Goal: Task Accomplishment & Management: Manage account settings

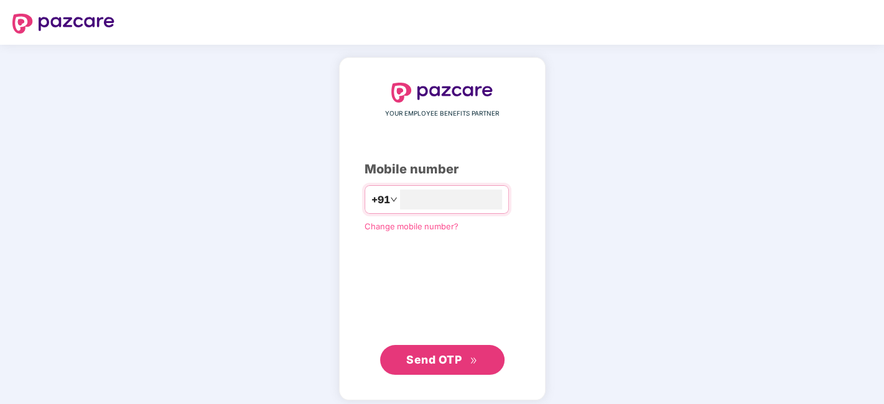
type input "**********"
click at [453, 354] on span "Send OTP" at bounding box center [433, 358] width 55 height 13
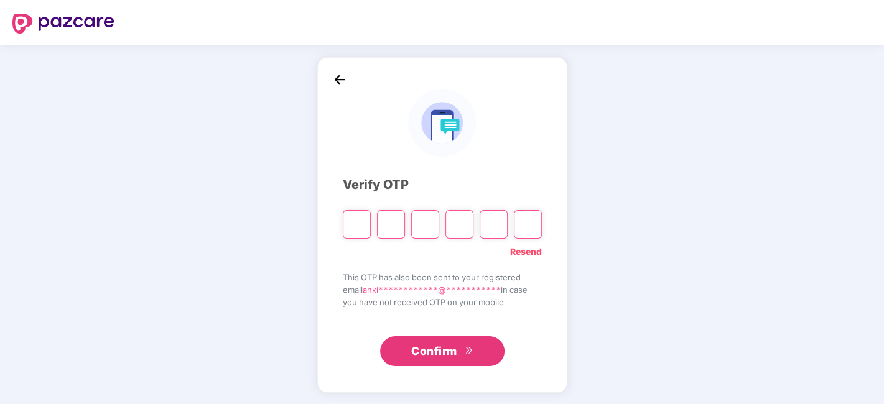
type input "*"
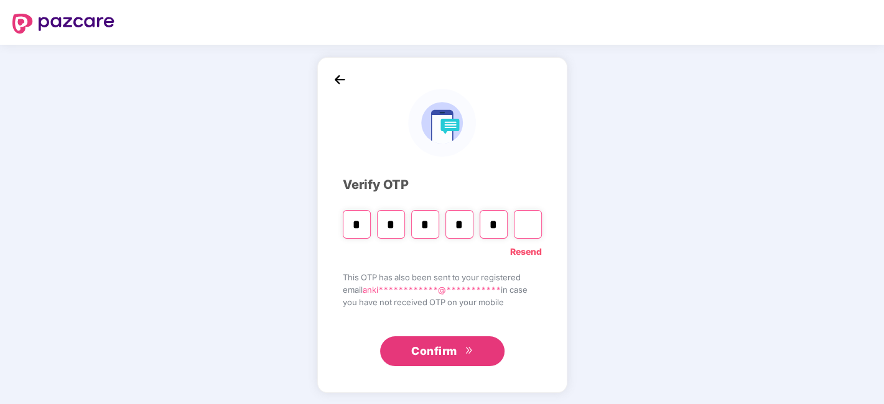
type input "*"
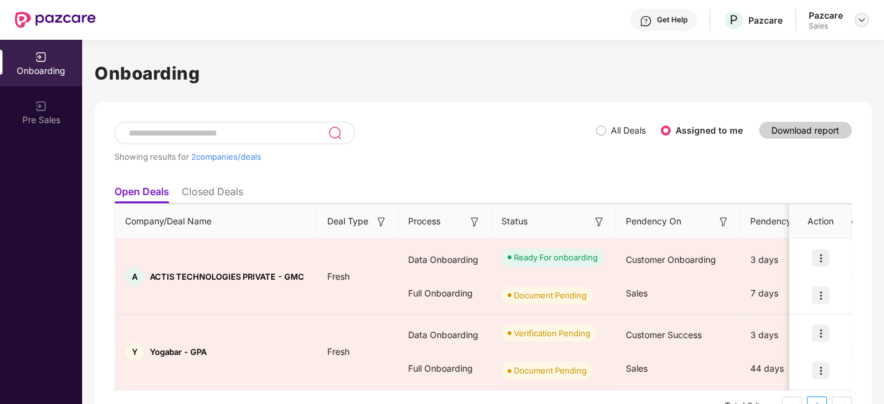
click at [862, 19] on img at bounding box center [862, 20] width 10 height 10
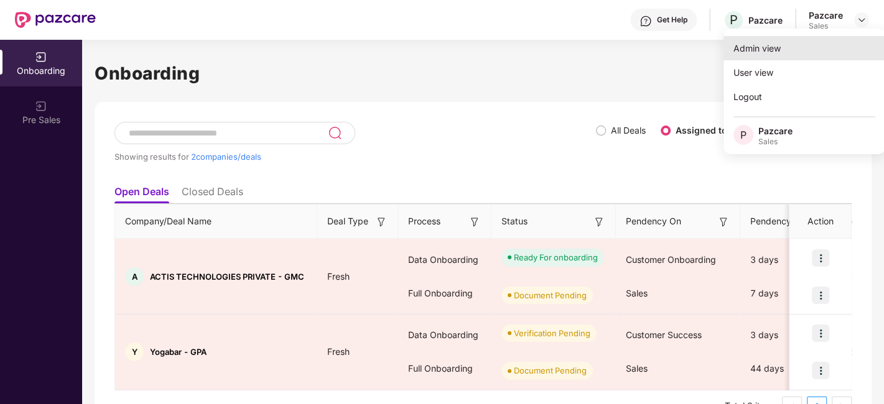
click at [754, 54] on div "Admin view" at bounding box center [805, 48] width 162 height 24
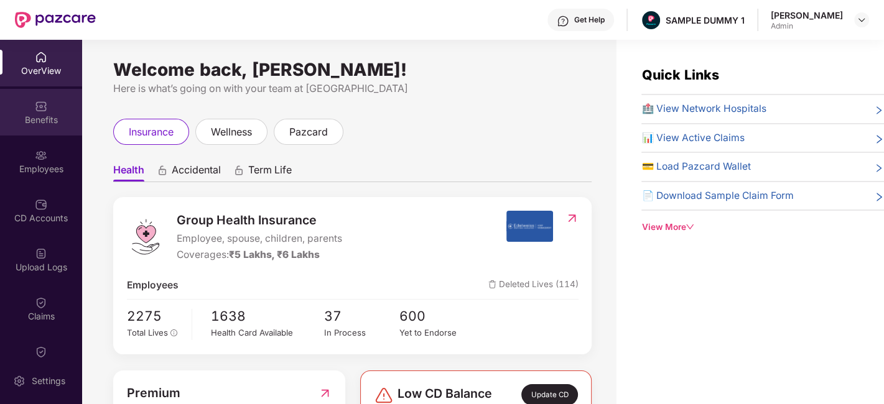
click at [50, 120] on div "Benefits" at bounding box center [41, 120] width 82 height 12
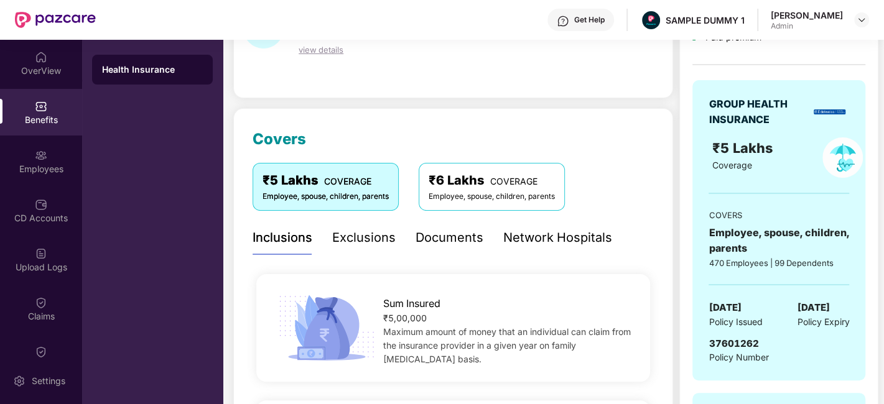
scroll to position [77, 0]
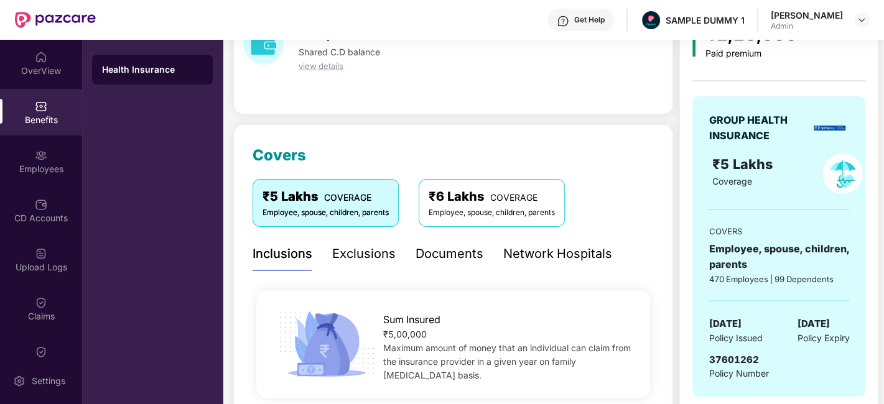
click at [352, 256] on div "Exclusions" at bounding box center [363, 254] width 63 height 19
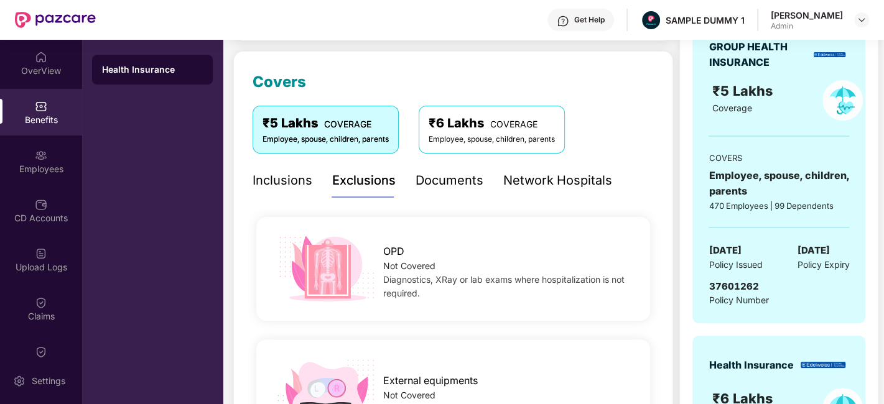
scroll to position [145, 0]
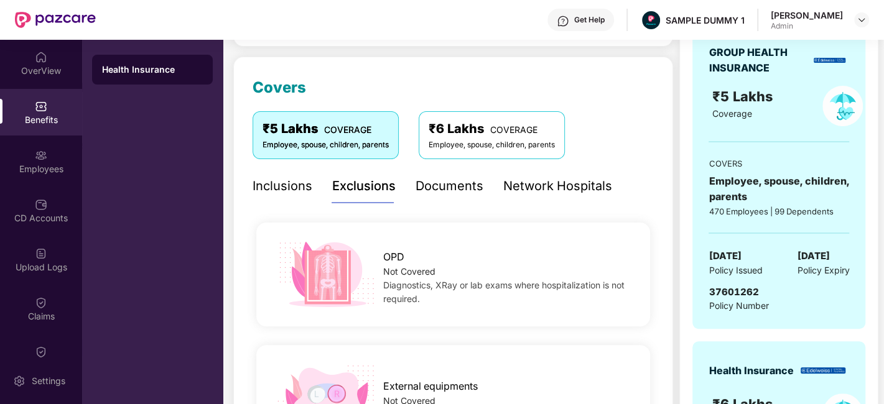
click at [457, 179] on div "Documents" at bounding box center [450, 186] width 68 height 19
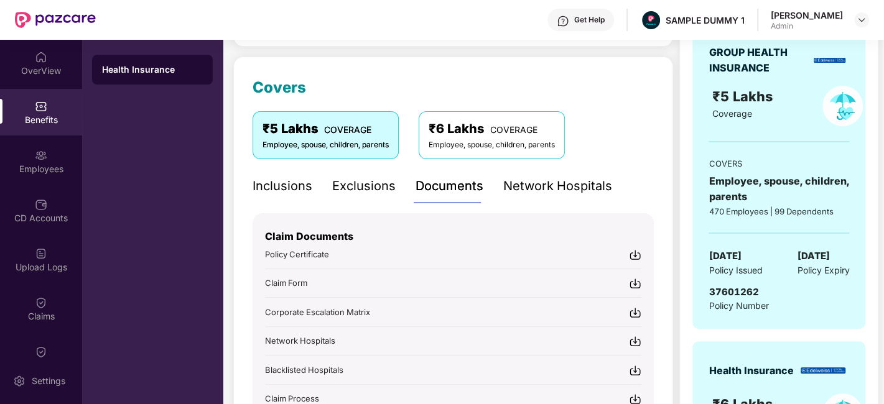
scroll to position [218, 0]
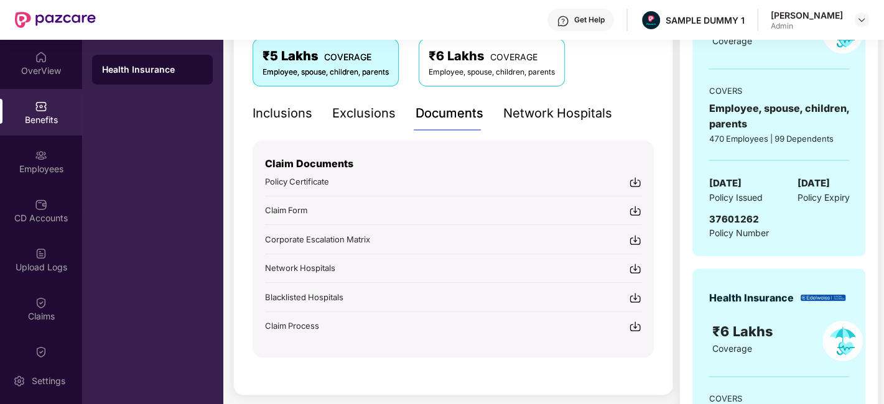
click at [551, 115] on div "Network Hospitals" at bounding box center [557, 113] width 109 height 19
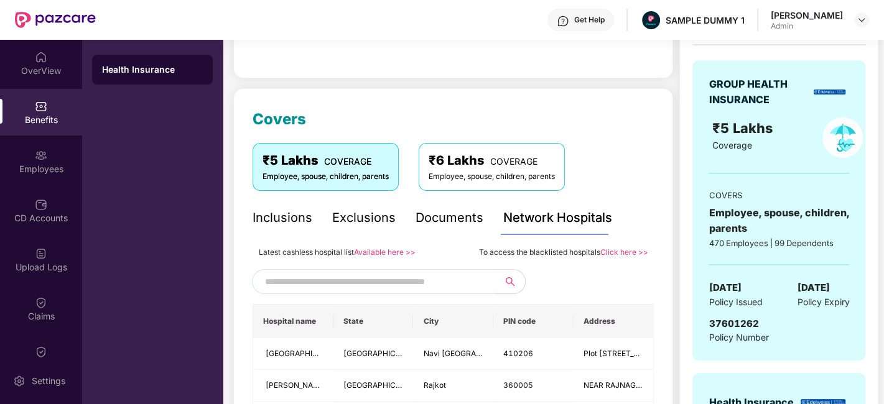
scroll to position [110, 0]
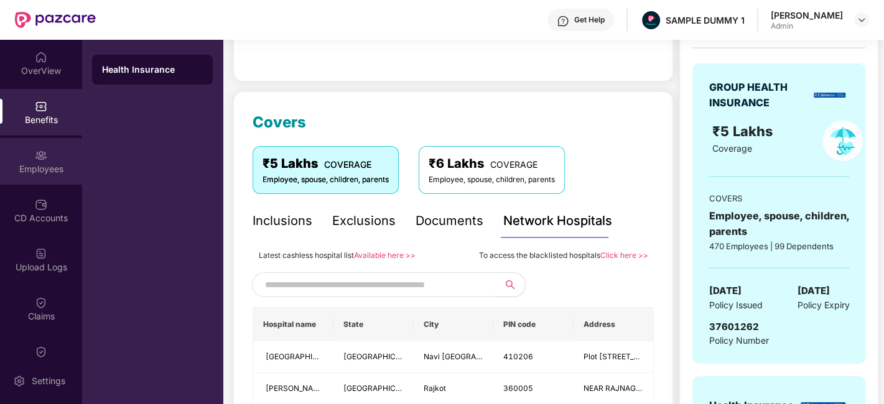
click at [43, 164] on div "Employees" at bounding box center [41, 169] width 82 height 12
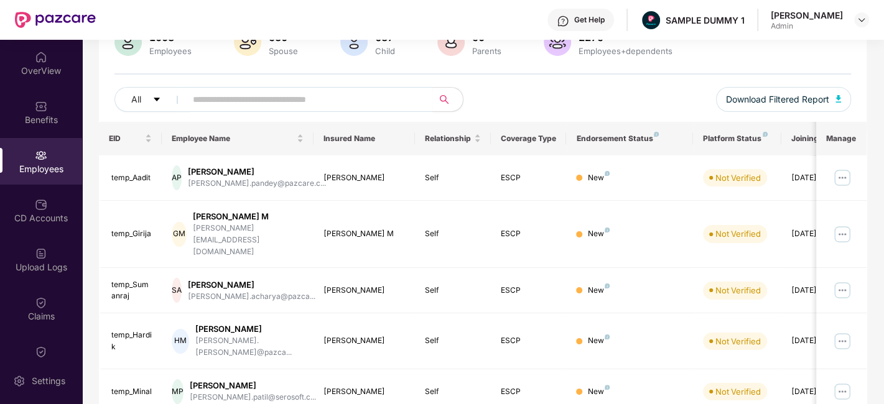
scroll to position [0, 0]
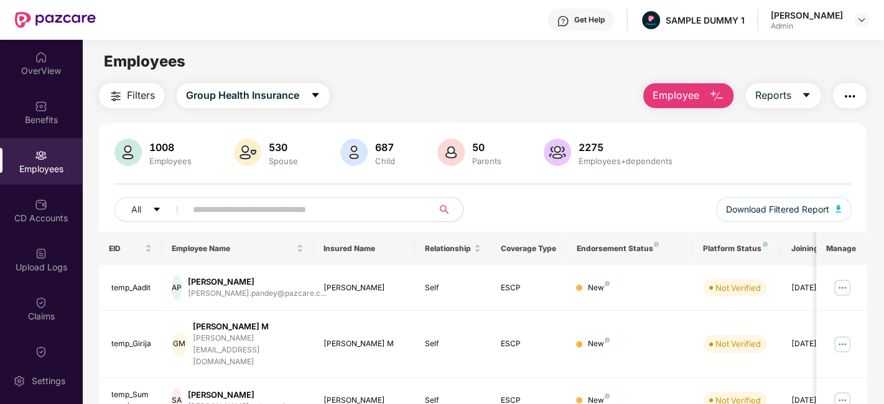
click at [684, 96] on span "Employee" at bounding box center [676, 96] width 47 height 16
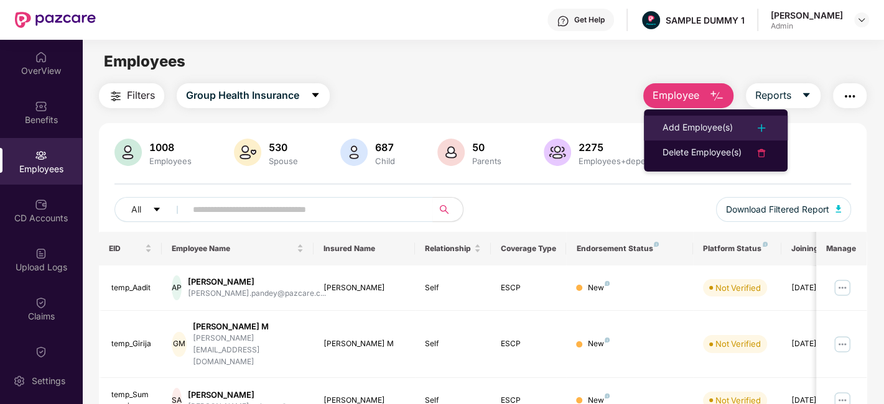
click at [701, 124] on div "Add Employee(s)" at bounding box center [698, 128] width 70 height 15
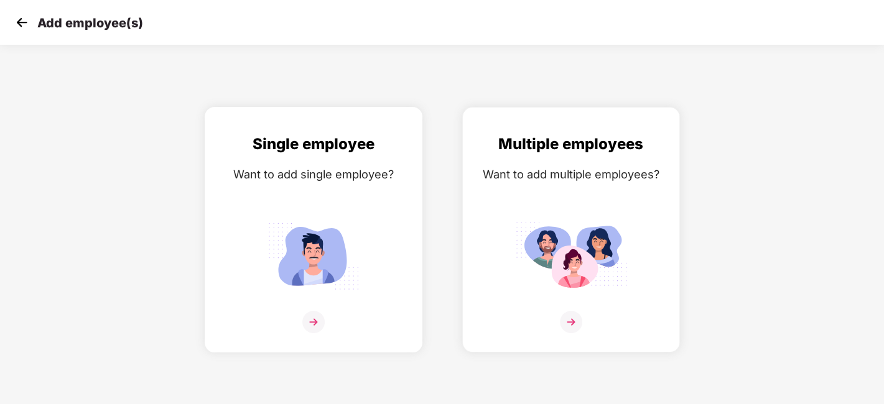
click at [298, 325] on div at bounding box center [314, 330] width 192 height 38
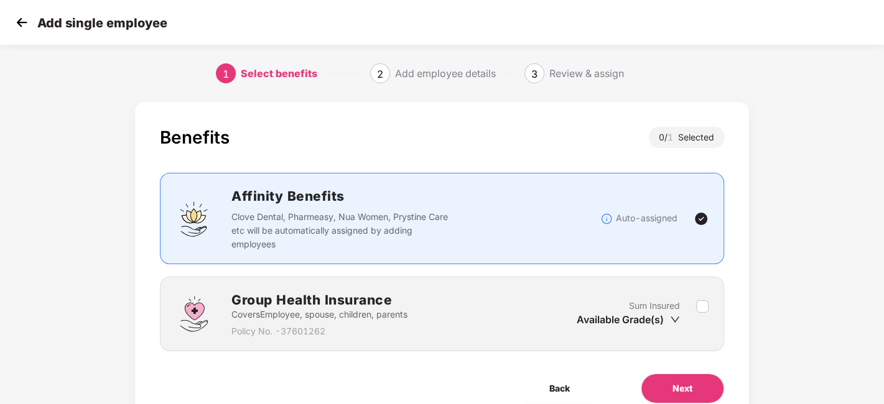
scroll to position [54, 0]
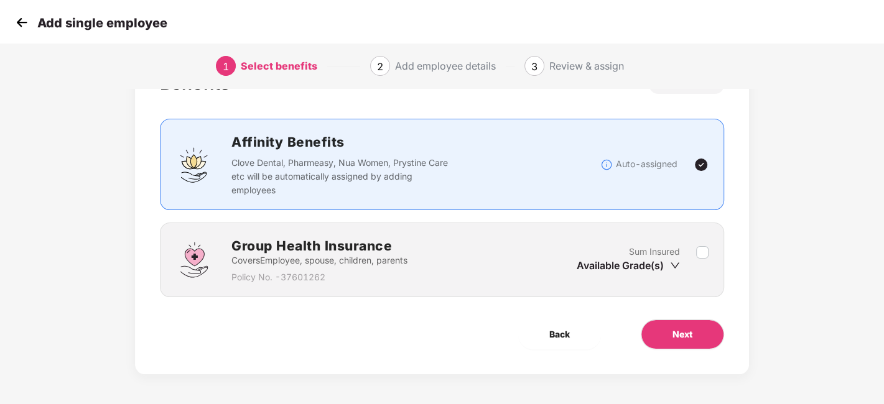
click at [693, 252] on div "Sum Insured Available Grade(s)" at bounding box center [636, 260] width 119 height 30
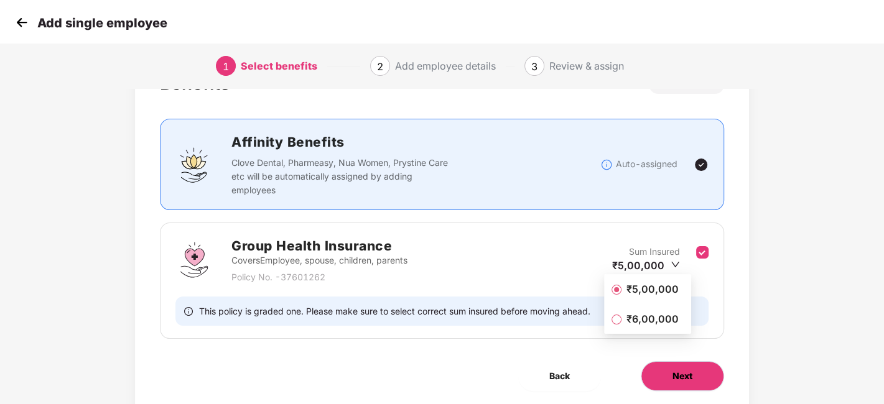
click at [682, 370] on span "Next" at bounding box center [683, 377] width 20 height 14
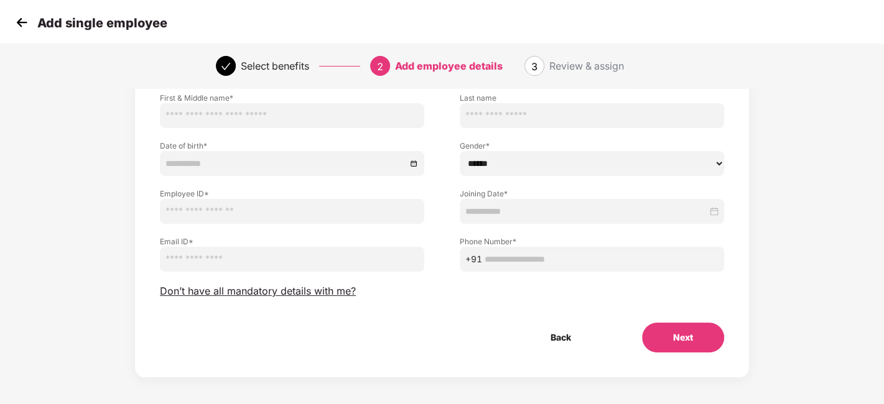
scroll to position [0, 0]
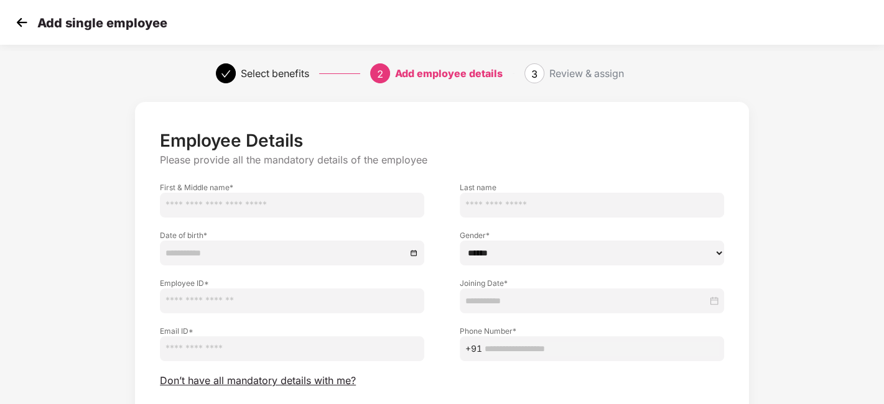
click at [22, 26] on img at bounding box center [21, 22] width 19 height 19
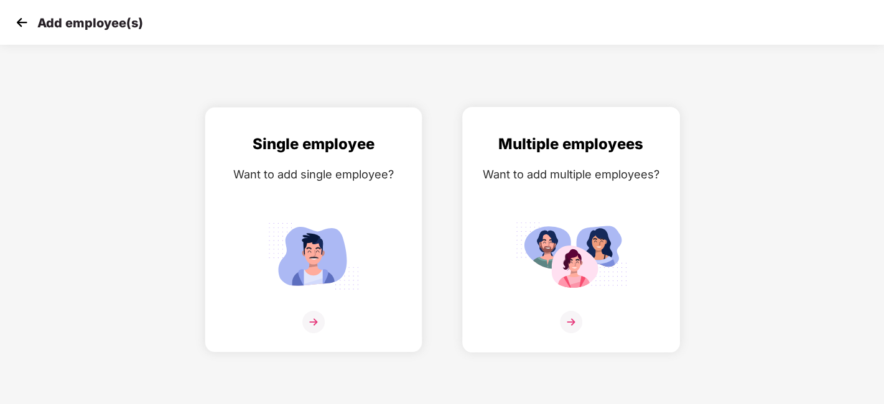
click at [566, 279] on img at bounding box center [571, 256] width 112 height 78
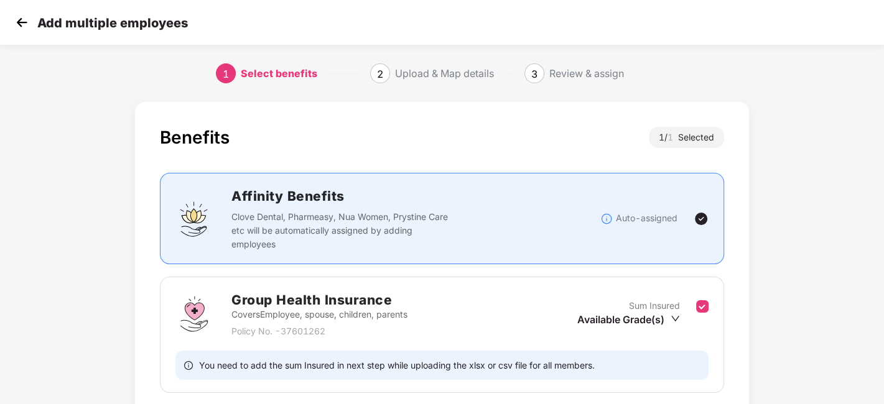
scroll to position [96, 0]
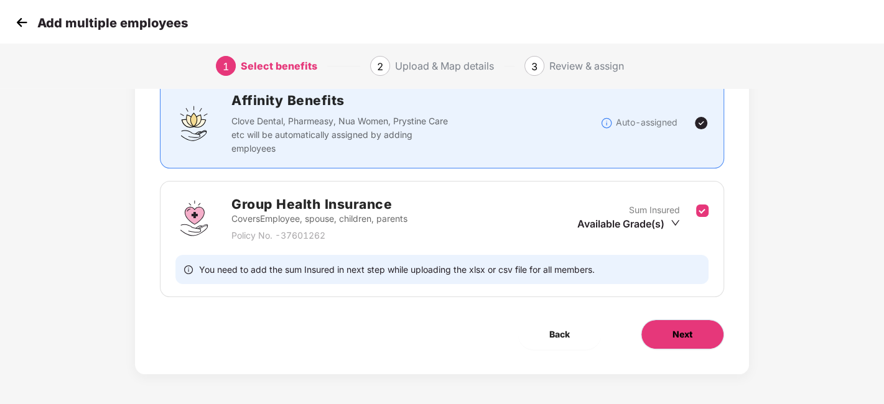
click at [688, 334] on span "Next" at bounding box center [683, 335] width 20 height 14
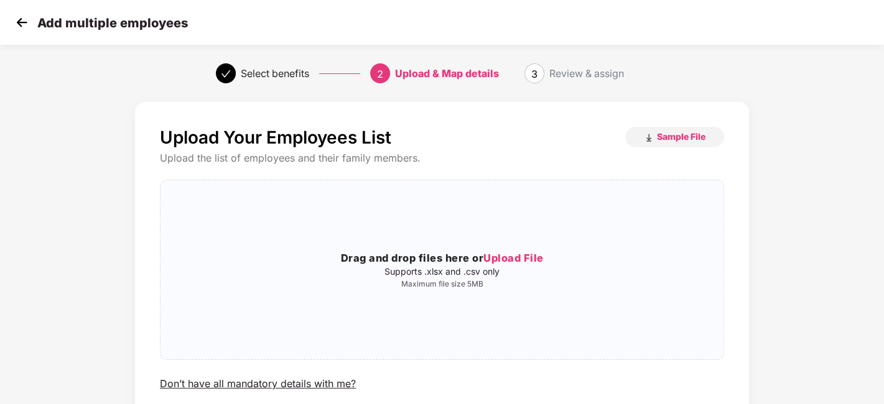
click at [17, 26] on img at bounding box center [21, 22] width 19 height 19
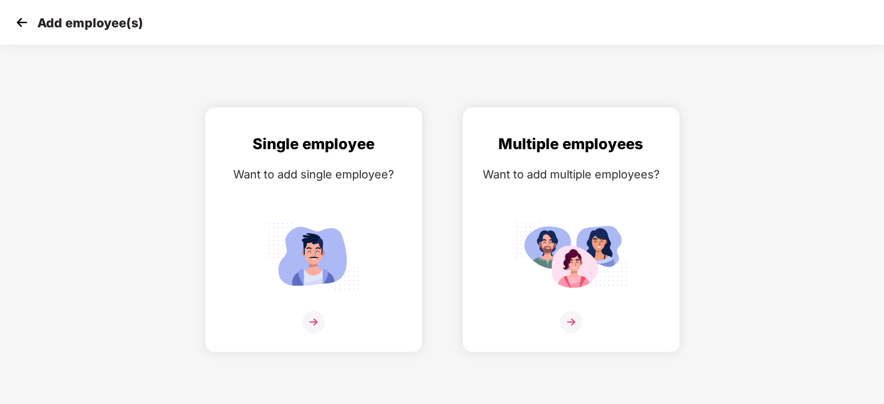
click at [17, 26] on img at bounding box center [21, 22] width 19 height 19
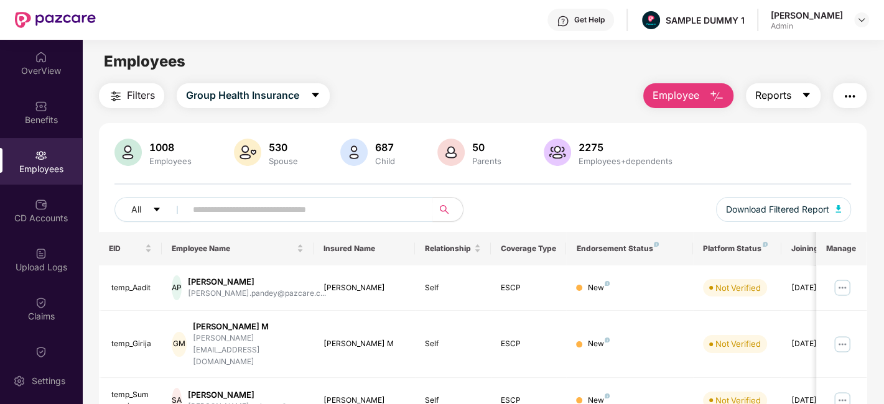
click at [772, 96] on span "Reports" at bounding box center [773, 96] width 36 height 16
click at [851, 88] on button "button" at bounding box center [850, 95] width 34 height 25
click at [439, 63] on div "Employees" at bounding box center [482, 62] width 801 height 24
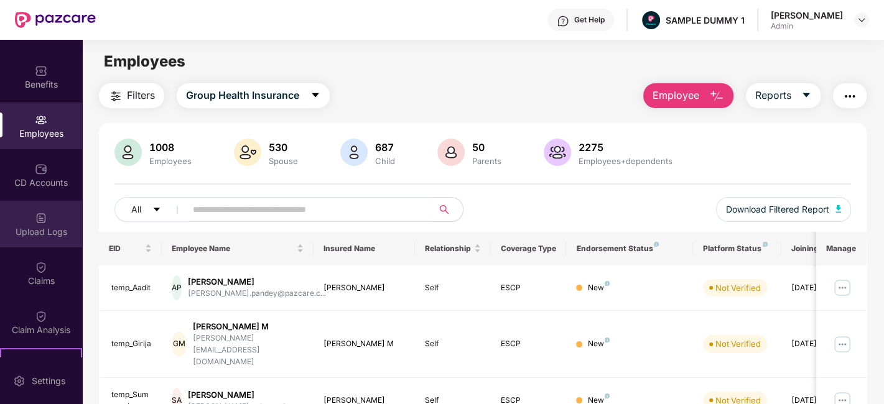
scroll to position [51, 0]
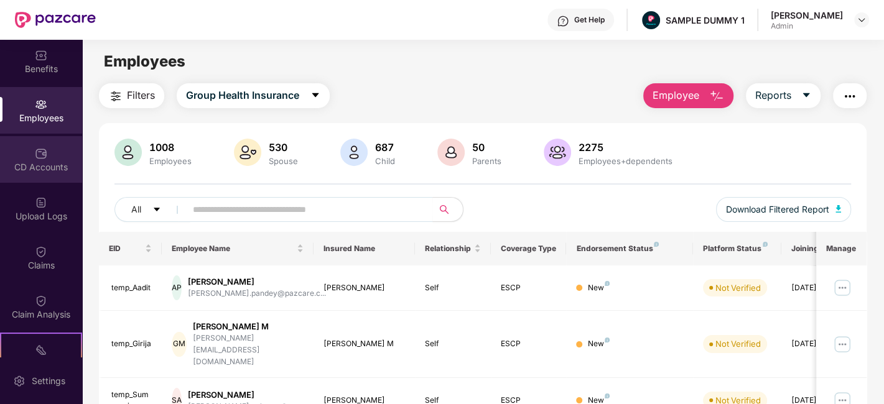
click at [44, 151] on img at bounding box center [41, 153] width 12 height 12
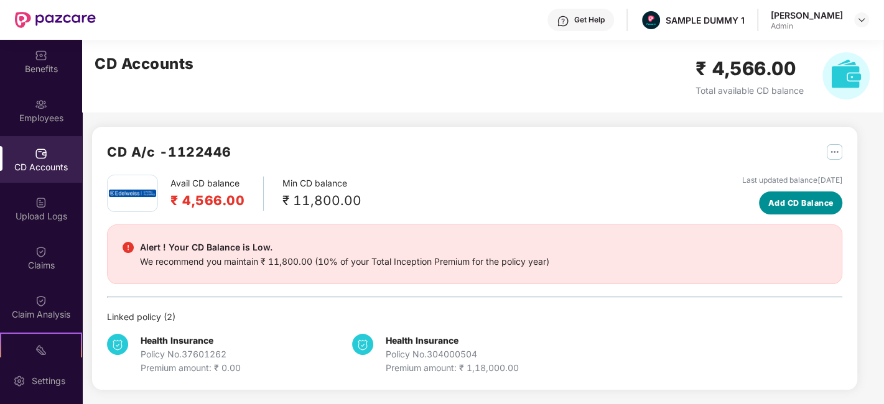
click at [772, 202] on span "Add CD Balance" at bounding box center [800, 203] width 65 height 12
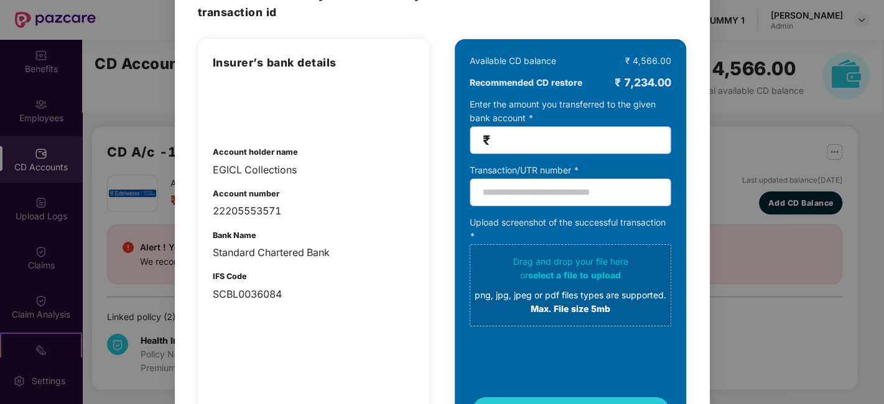
scroll to position [0, 0]
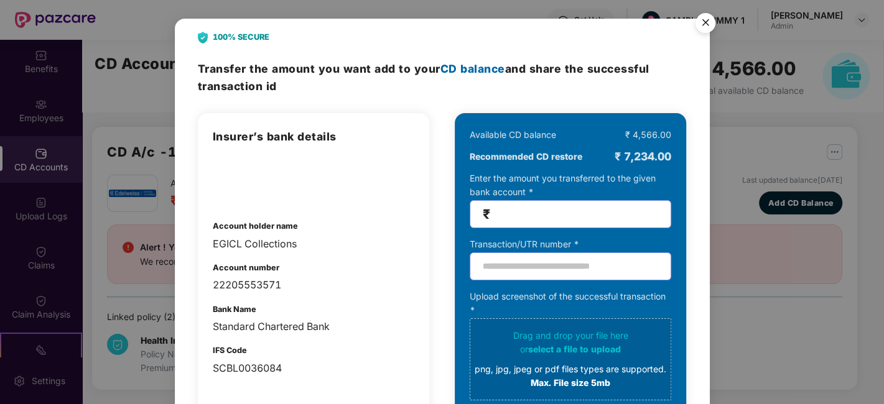
click at [704, 17] on img "Close" at bounding box center [705, 24] width 35 height 35
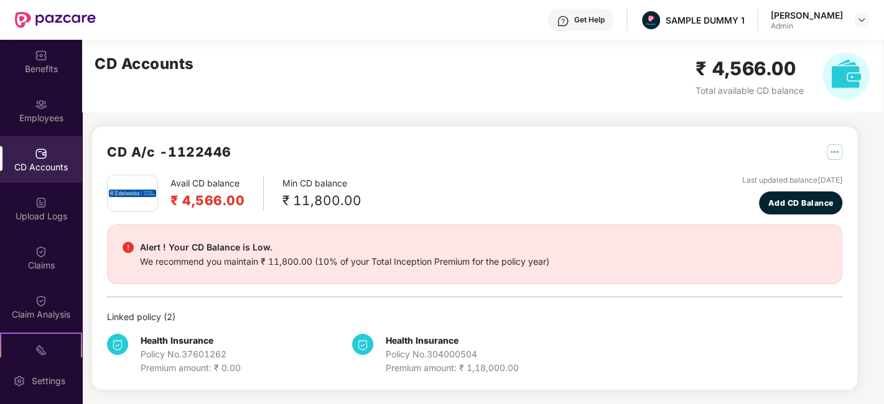
click at [656, 172] on div "CD A/c - 1122446" at bounding box center [475, 158] width 736 height 33
click at [48, 250] on div "Claims" at bounding box center [41, 258] width 82 height 47
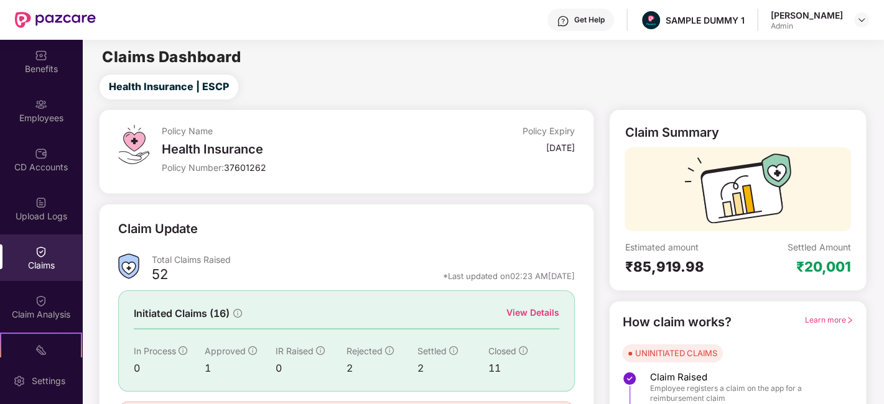
scroll to position [82, 0]
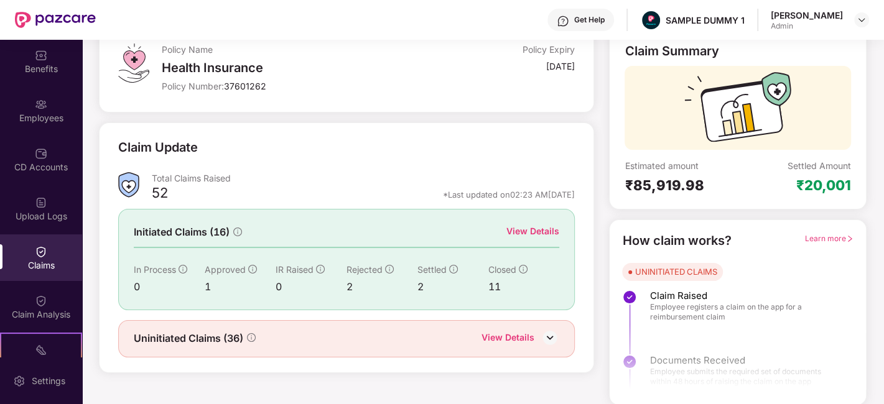
click at [520, 230] on div "View Details" at bounding box center [533, 232] width 53 height 14
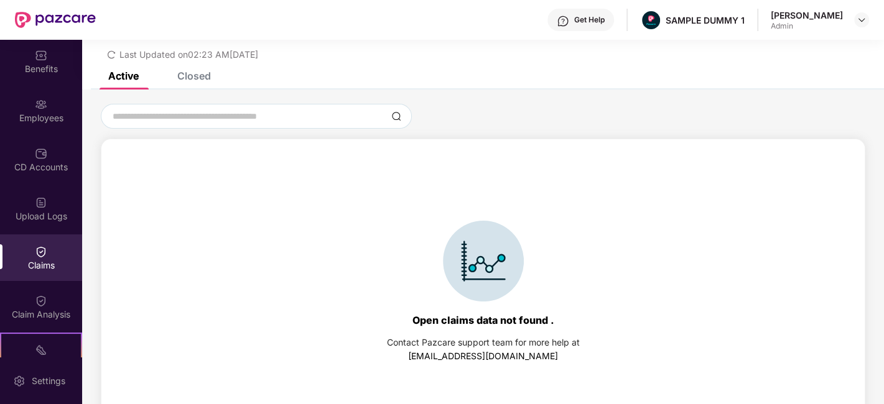
scroll to position [53, 0]
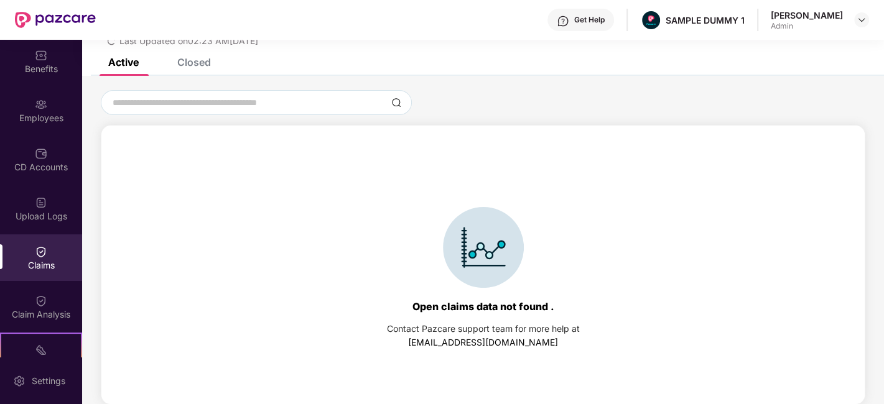
click at [203, 59] on div "Closed" at bounding box center [194, 62] width 34 height 12
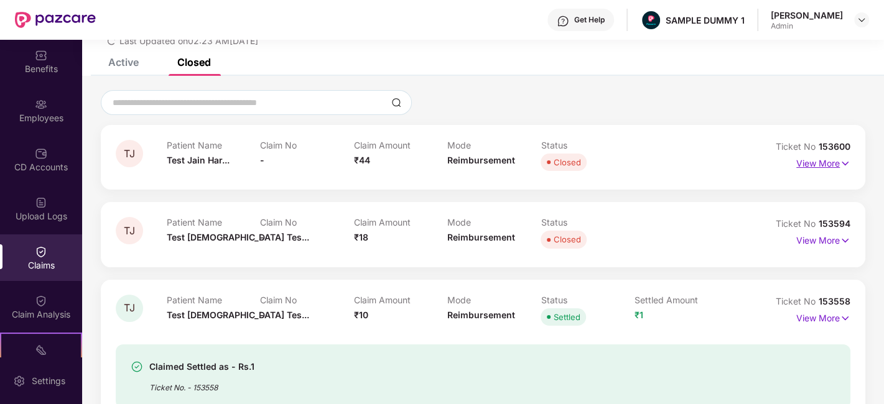
click at [815, 168] on p "View More" at bounding box center [823, 162] width 54 height 17
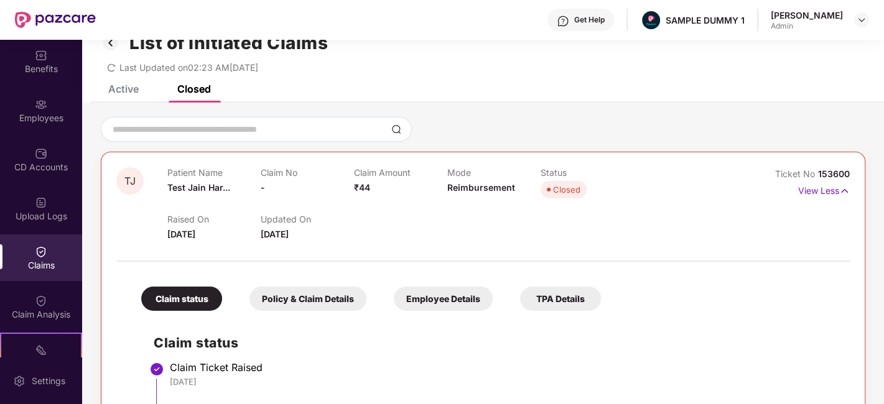
scroll to position [26, 0]
click at [25, 314] on div "Claim Analysis" at bounding box center [41, 315] width 82 height 12
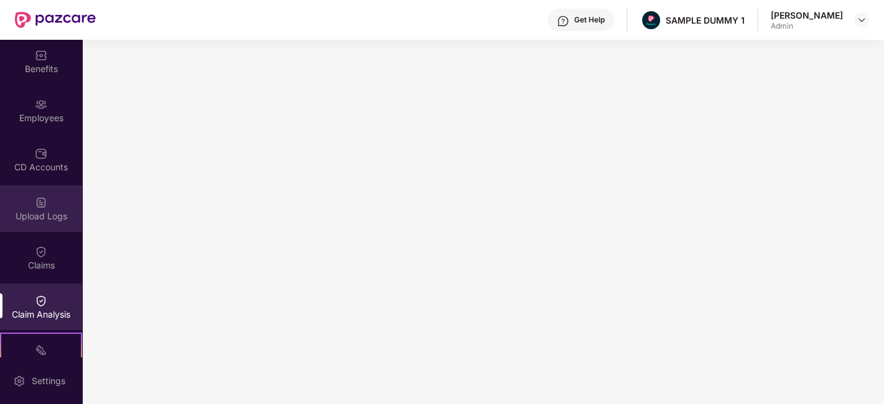
scroll to position [222, 0]
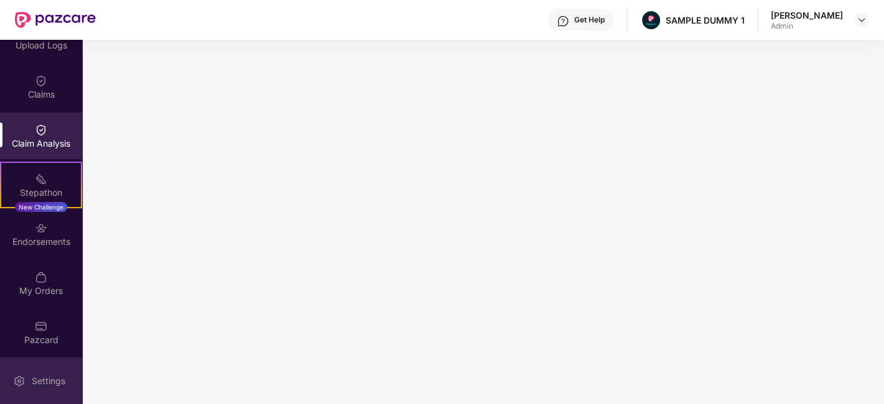
click at [55, 376] on div "Settings" at bounding box center [48, 381] width 41 height 12
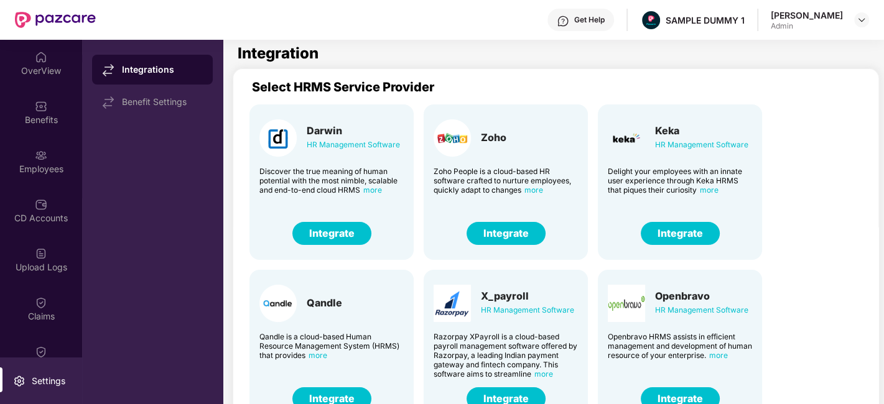
scroll to position [46, 0]
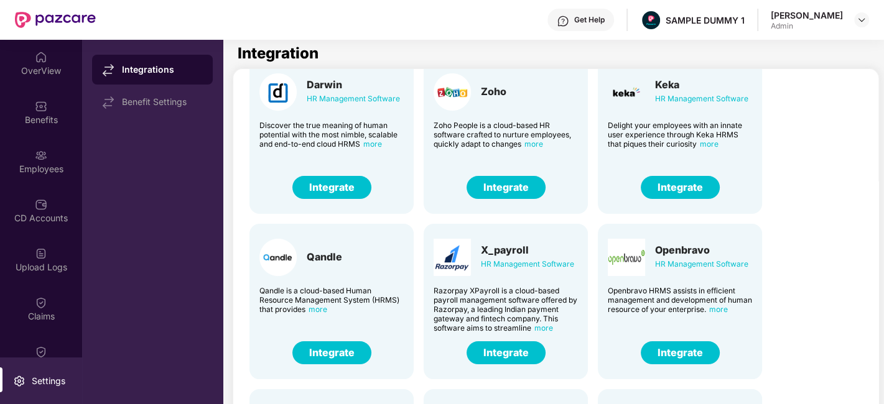
click at [676, 187] on button "Integrate" at bounding box center [680, 187] width 79 height 23
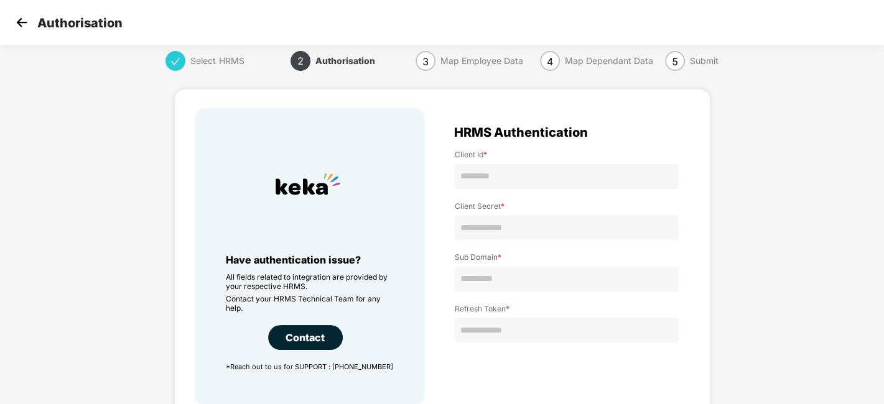
click at [23, 20] on img at bounding box center [21, 22] width 19 height 19
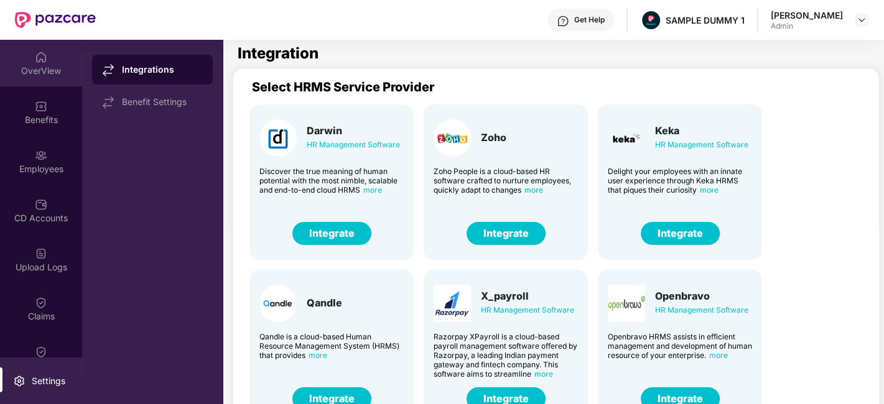
click at [49, 69] on div "OverView" at bounding box center [41, 71] width 82 height 12
